Goal: Task Accomplishment & Management: Manage account settings

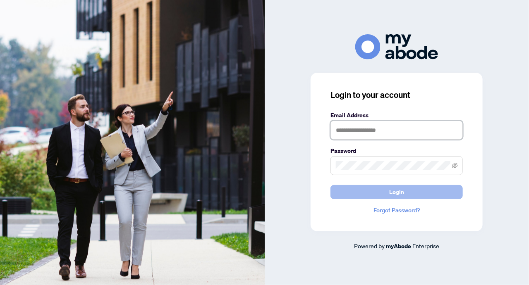
type input "**********"
click at [411, 188] on button "Login" at bounding box center [396, 192] width 132 height 14
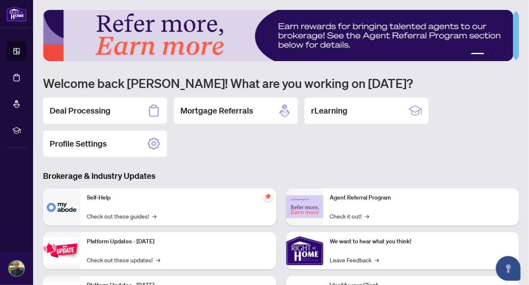
click at [72, 113] on h2 "Deal Processing" at bounding box center [80, 111] width 61 height 12
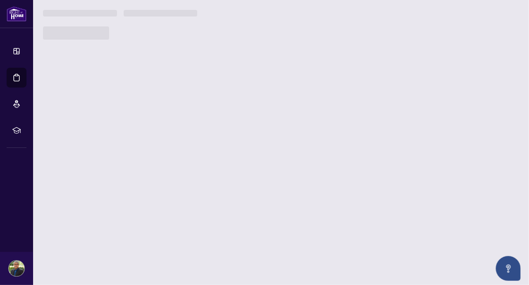
click at [72, 113] on main "1 2 3 4 5 Welcome back [PERSON_NAME]! What are you working on [DATE]? Deal Proc…" at bounding box center [281, 142] width 496 height 285
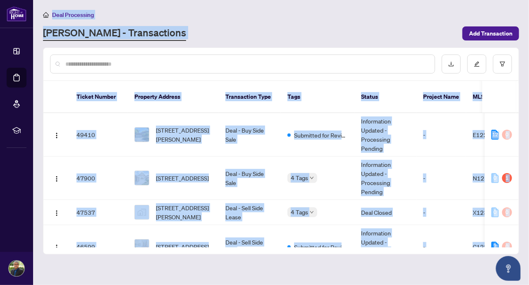
click at [215, 26] on div "[PERSON_NAME] - Transactions" at bounding box center [250, 33] width 414 height 15
click at [213, 26] on div "[PERSON_NAME] - Transactions" at bounding box center [250, 33] width 414 height 15
click at [214, 26] on div "[PERSON_NAME] - Transactions" at bounding box center [250, 33] width 414 height 15
click at [256, 33] on div "[PERSON_NAME] - Transactions" at bounding box center [250, 33] width 414 height 15
click at [246, 22] on div "Deal Processing [PERSON_NAME] - Transactions Add Transaction" at bounding box center [281, 25] width 476 height 31
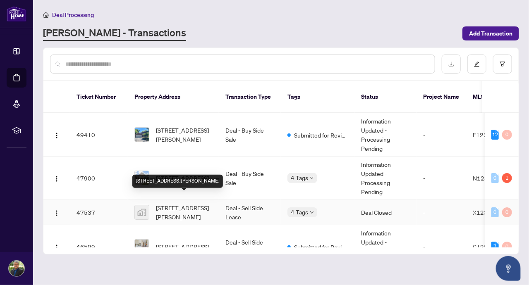
click at [185, 203] on span "[STREET_ADDRESS][PERSON_NAME]" at bounding box center [184, 212] width 56 height 18
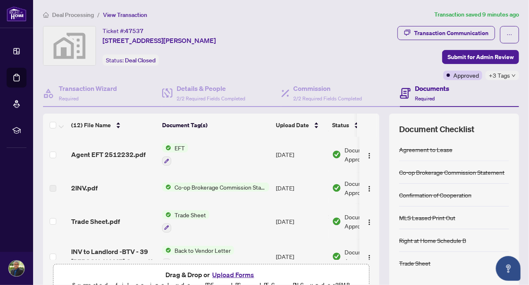
click at [177, 153] on span "EFT" at bounding box center [179, 148] width 17 height 9
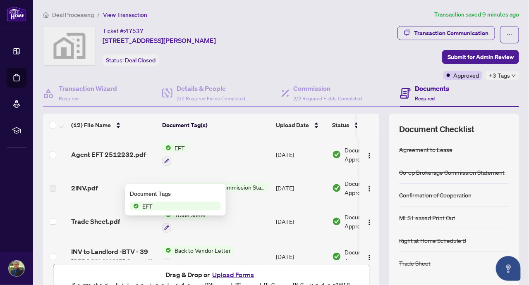
click at [177, 153] on span "EFT" at bounding box center [179, 148] width 17 height 9
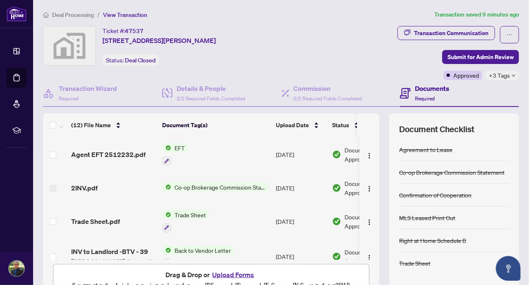
click at [177, 153] on span "EFT" at bounding box center [179, 148] width 17 height 9
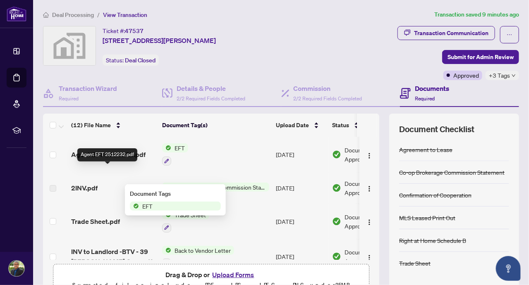
click at [117, 160] on span "Agent EFT 2512232.pdf" at bounding box center [108, 155] width 74 height 10
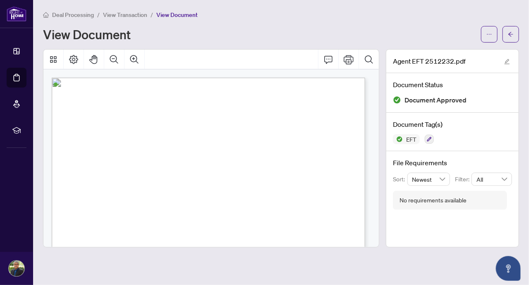
click at [514, 32] on button "button" at bounding box center [511, 34] width 17 height 17
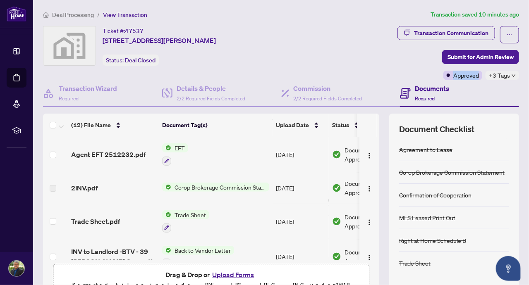
click at [402, 69] on div "Transaction Communication Submit for Admin Review Approved +3 Tags" at bounding box center [414, 53] width 211 height 54
click at [476, 31] on div "Transaction Communication" at bounding box center [451, 32] width 74 height 13
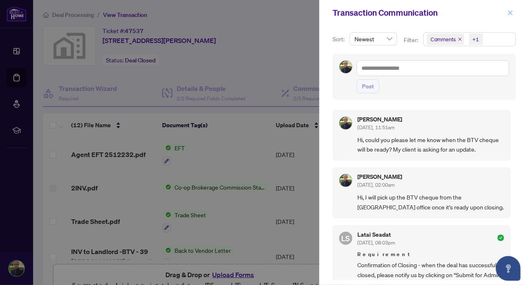
click at [512, 12] on icon "close" at bounding box center [511, 13] width 6 height 6
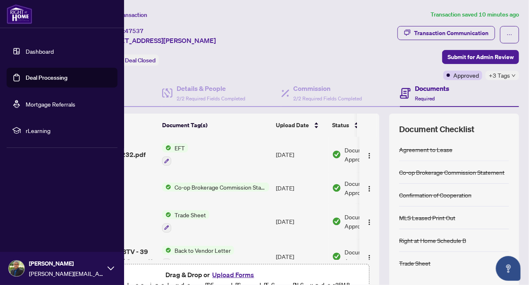
click at [45, 74] on link "Deal Processing" at bounding box center [47, 77] width 42 height 7
